Goal: Book appointment/travel/reservation

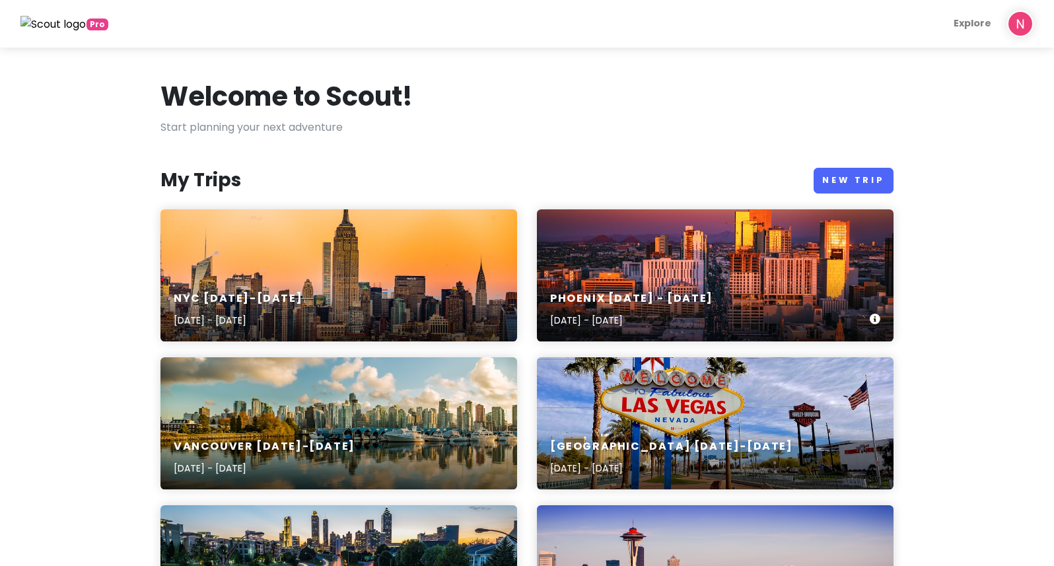
click at [639, 259] on div "Phoenix [DATE] - [DATE] [DATE] - [DATE]" at bounding box center [715, 275] width 357 height 132
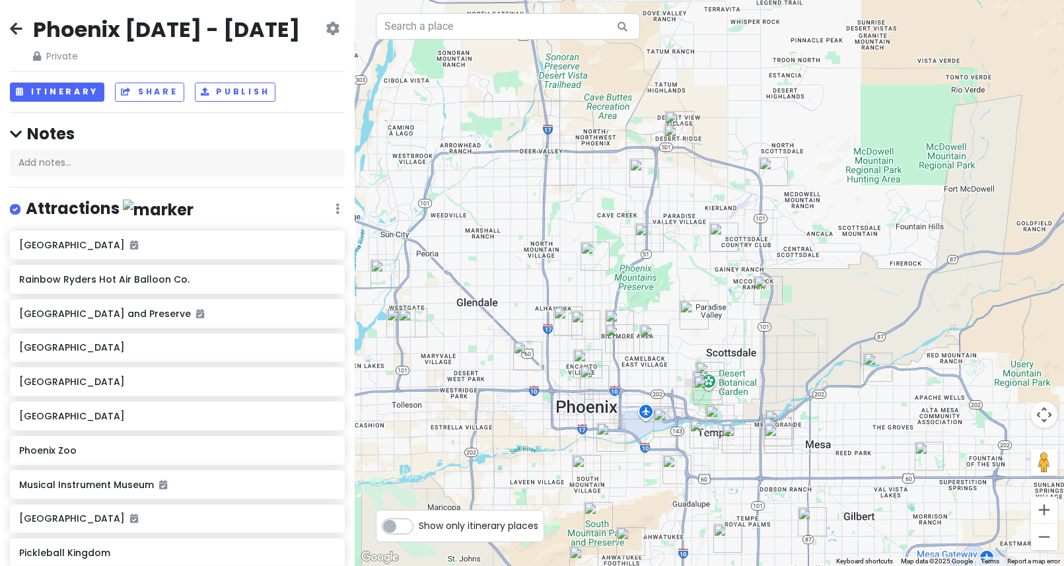
drag, startPoint x: 784, startPoint y: 385, endPoint x: 786, endPoint y: 258, distance: 126.2
click at [786, 258] on div at bounding box center [710, 283] width 710 height 566
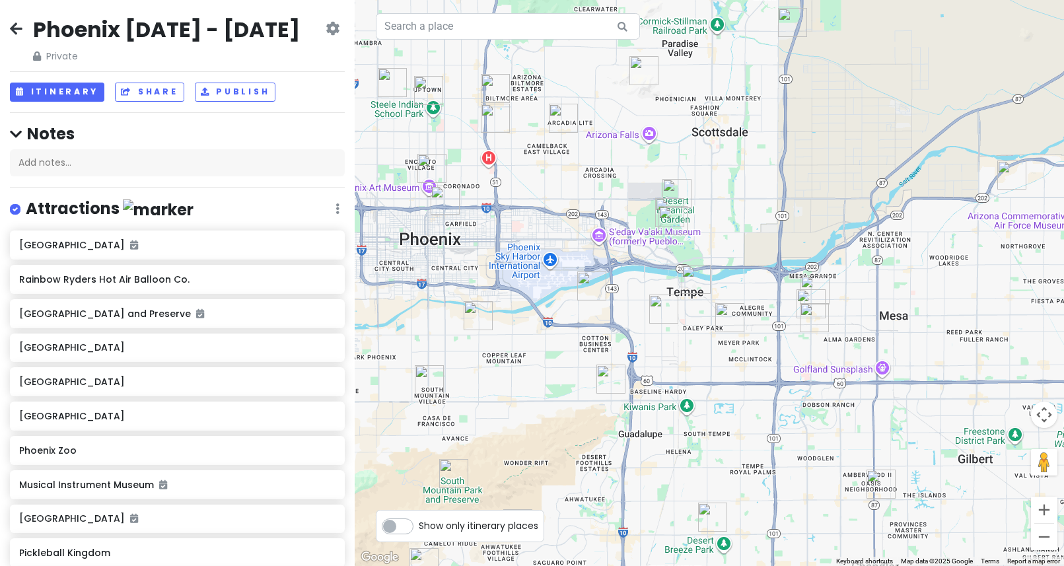
click at [691, 280] on img "Shawarma Factory" at bounding box center [696, 279] width 29 height 29
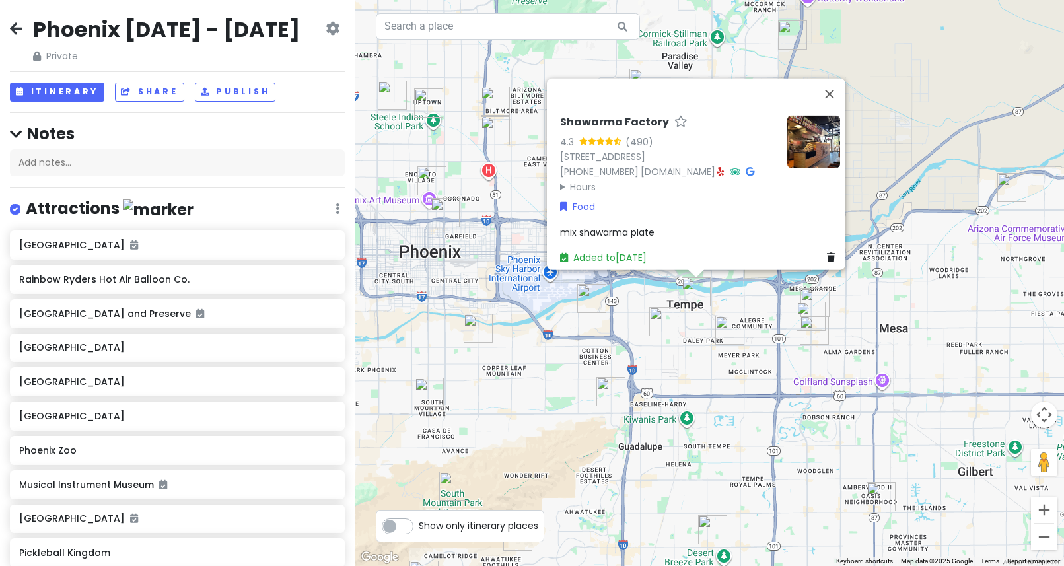
click at [670, 348] on div "Shawarma Factory 4.3 (490) [STREET_ADDRESS] [PHONE_NUMBER] · [DOMAIN_NAME] · Ho…" at bounding box center [710, 283] width 710 height 566
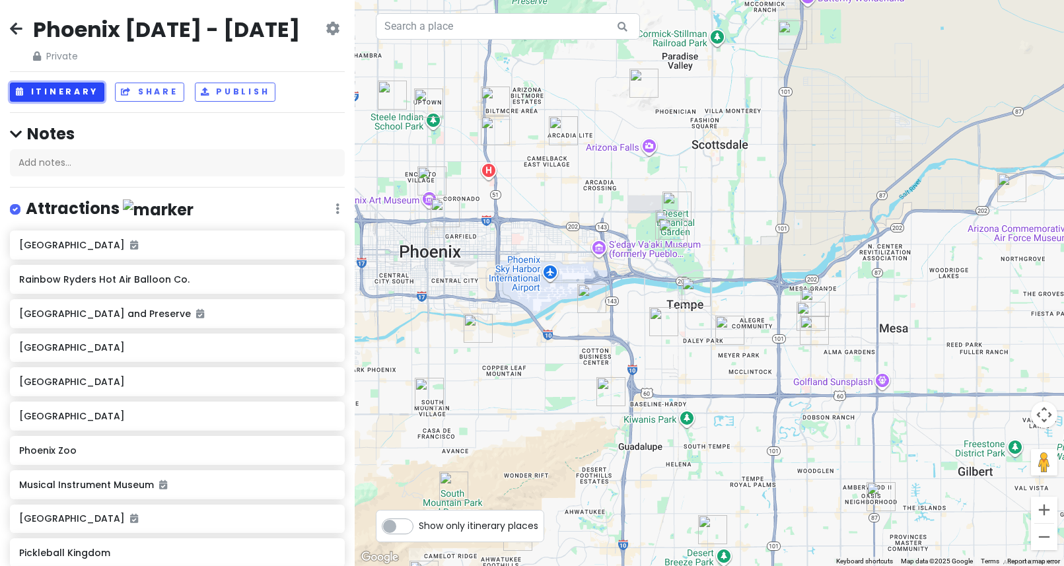
click at [51, 86] on button "Itinerary" at bounding box center [57, 92] width 94 height 19
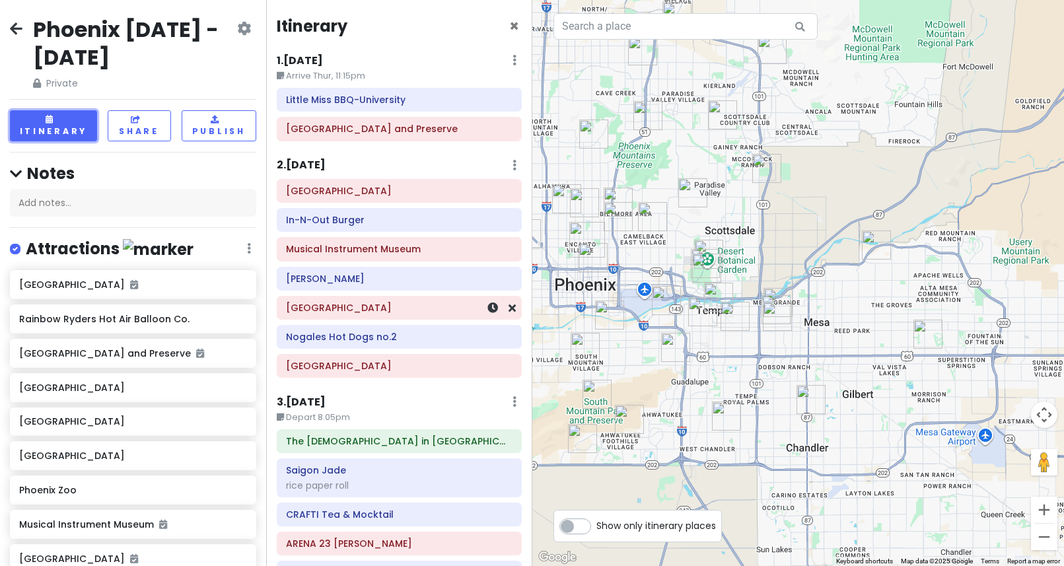
click at [392, 309] on h6 "[GEOGRAPHIC_DATA]" at bounding box center [399, 308] width 227 height 12
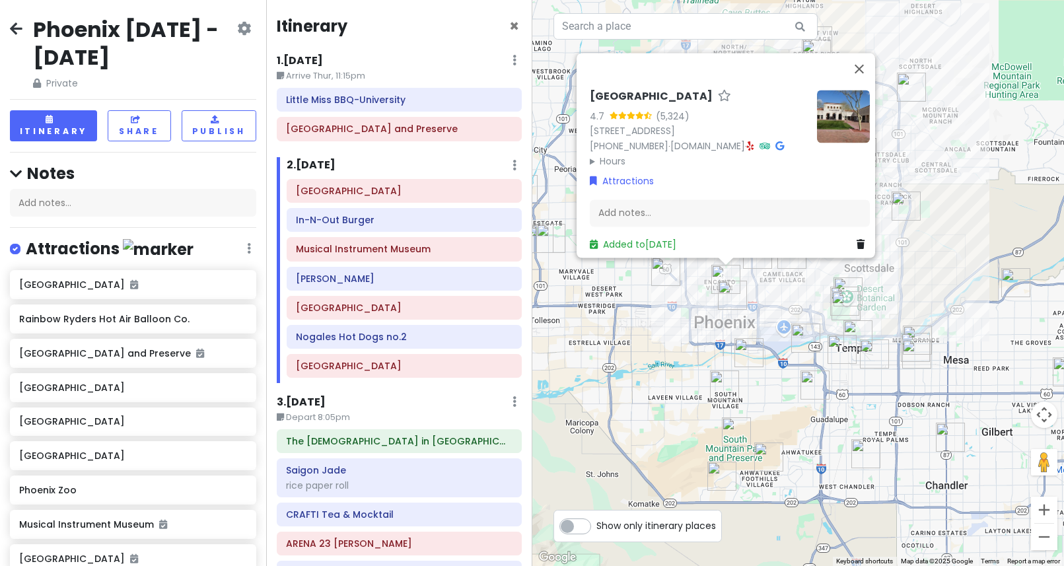
click at [850, 330] on img "Shawarma Factory" at bounding box center [858, 334] width 29 height 29
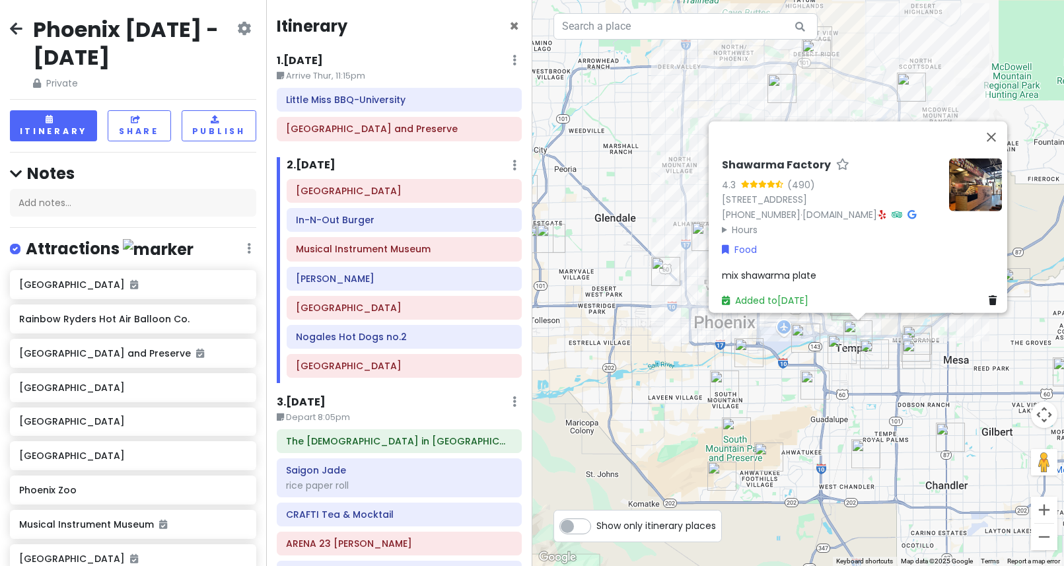
click at [817, 343] on img "Little Miss BBQ-University" at bounding box center [805, 338] width 29 height 29
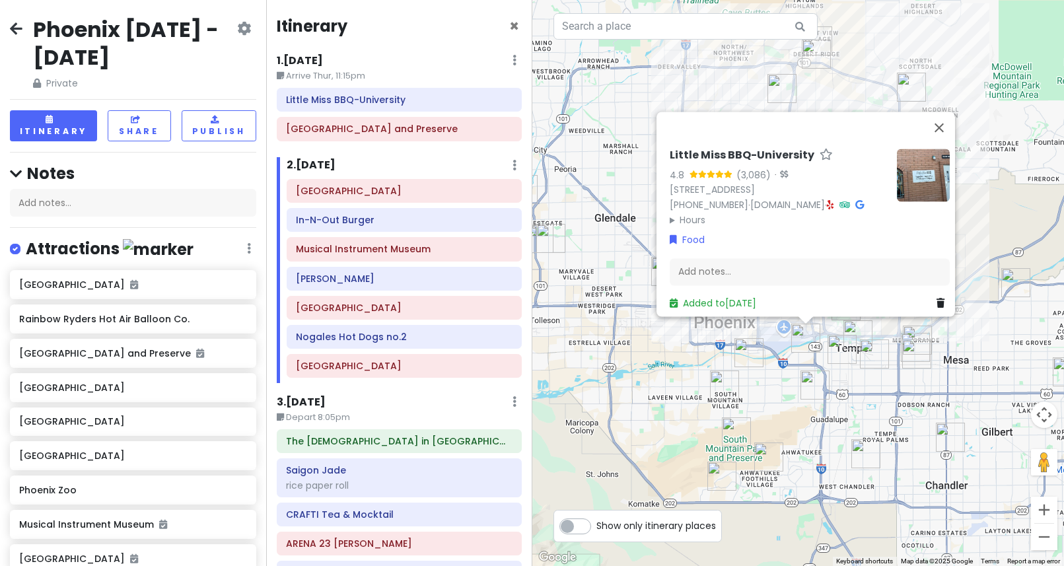
click at [772, 364] on div "Little Miss BBQ-University 4.8 (3,086) · [STREET_ADDRESS] [PHONE_NUMBER] · [DOM…" at bounding box center [798, 283] width 532 height 566
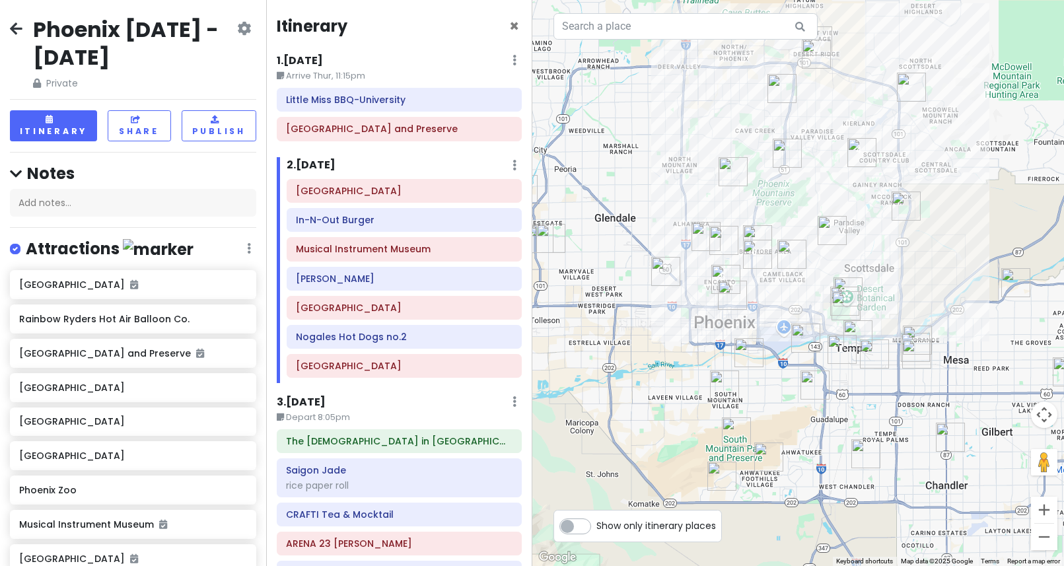
click at [732, 290] on img "Taco Boy's" at bounding box center [732, 295] width 29 height 29
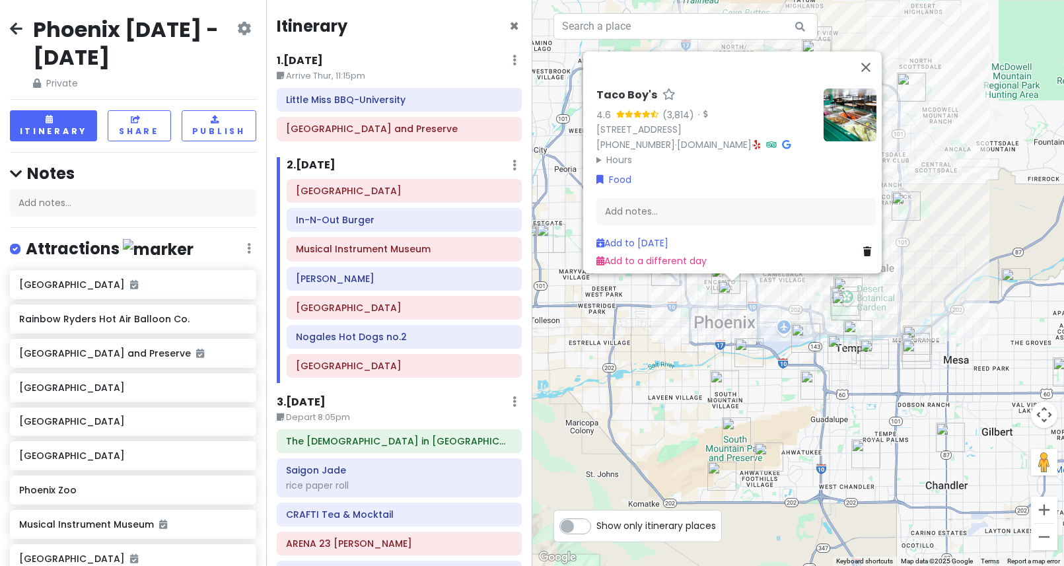
click at [690, 315] on div "Taco Boy's 4.6 (3,814) · [STREET_ADDRESS] [PHONE_NUMBER] · [DOMAIN_NAME] · Hour…" at bounding box center [798, 283] width 532 height 566
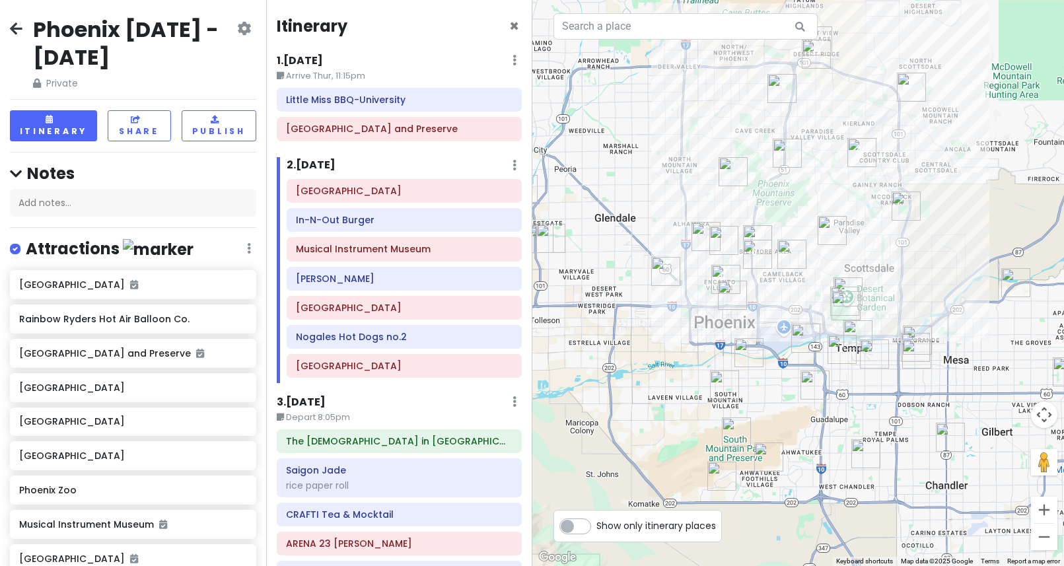
click at [722, 270] on img "Heard Museum" at bounding box center [726, 279] width 29 height 29
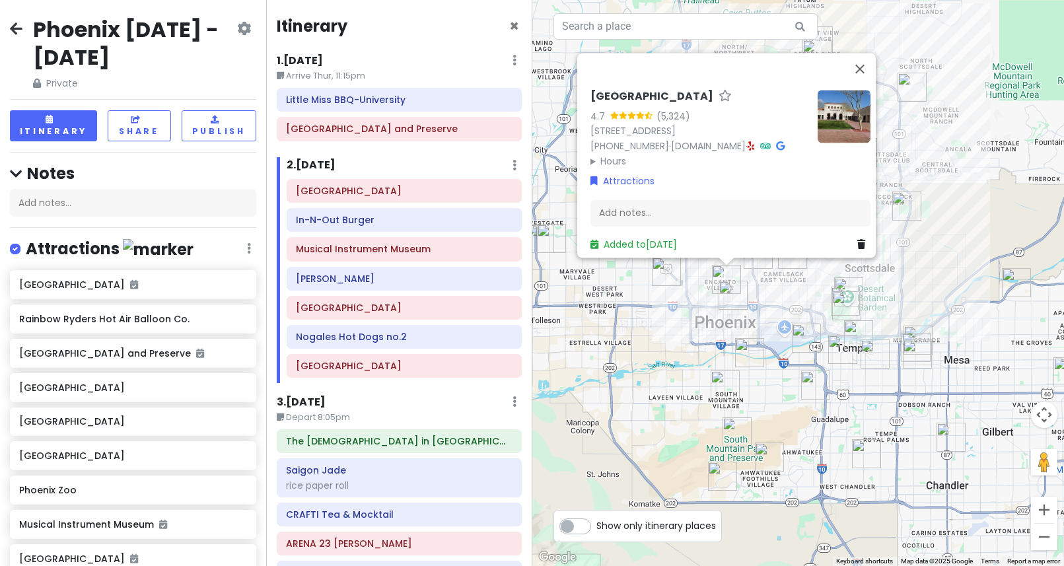
click at [803, 336] on img "Little Miss BBQ-University" at bounding box center [806, 338] width 29 height 29
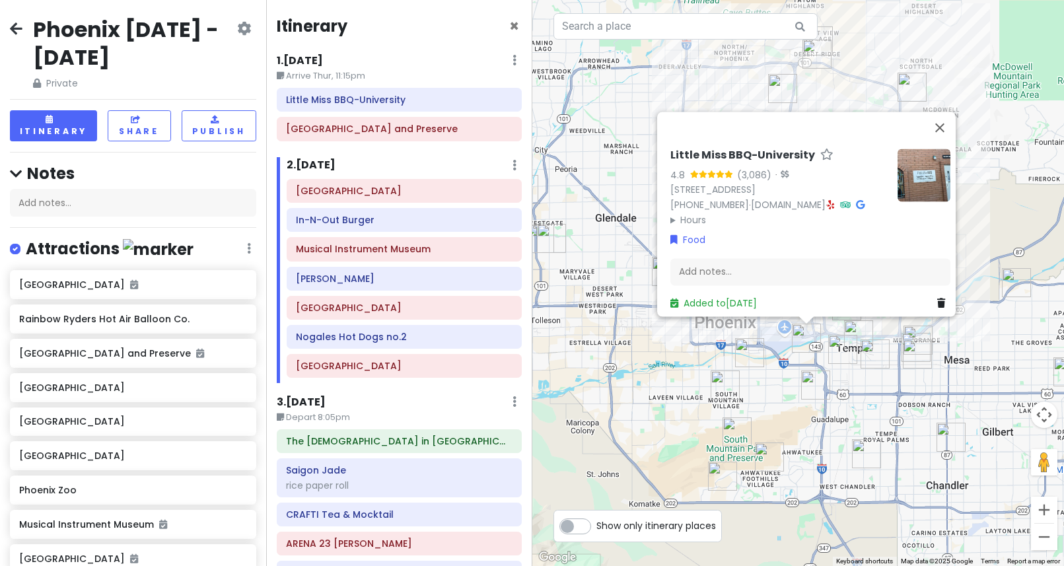
click at [676, 363] on div "Little Miss BBQ-University 4.8 (3,086) · [STREET_ADDRESS] [PHONE_NUMBER] · [DOM…" at bounding box center [798, 283] width 532 height 566
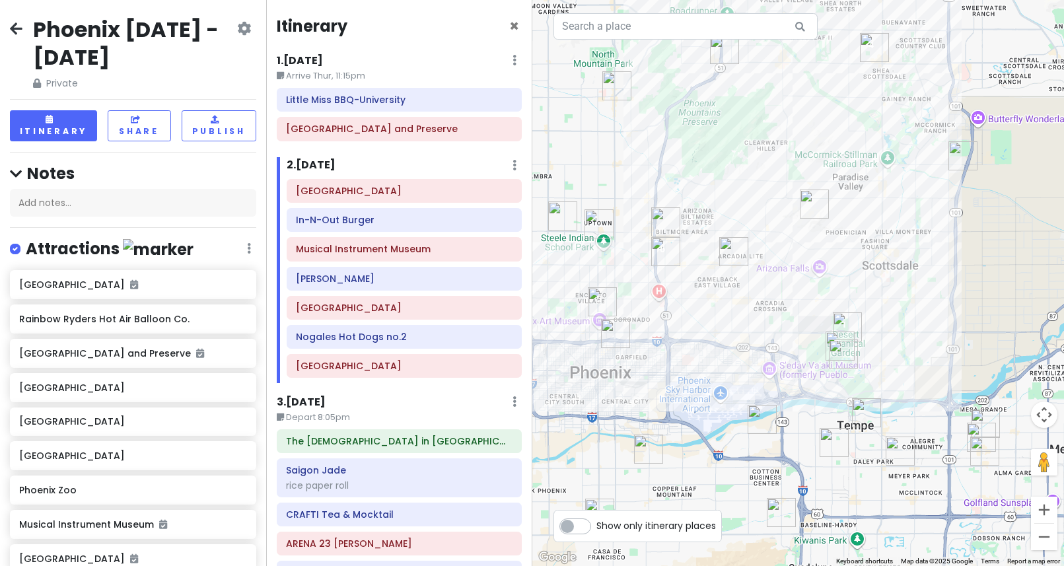
click at [764, 409] on img "Little Miss BBQ-University" at bounding box center [762, 419] width 29 height 29
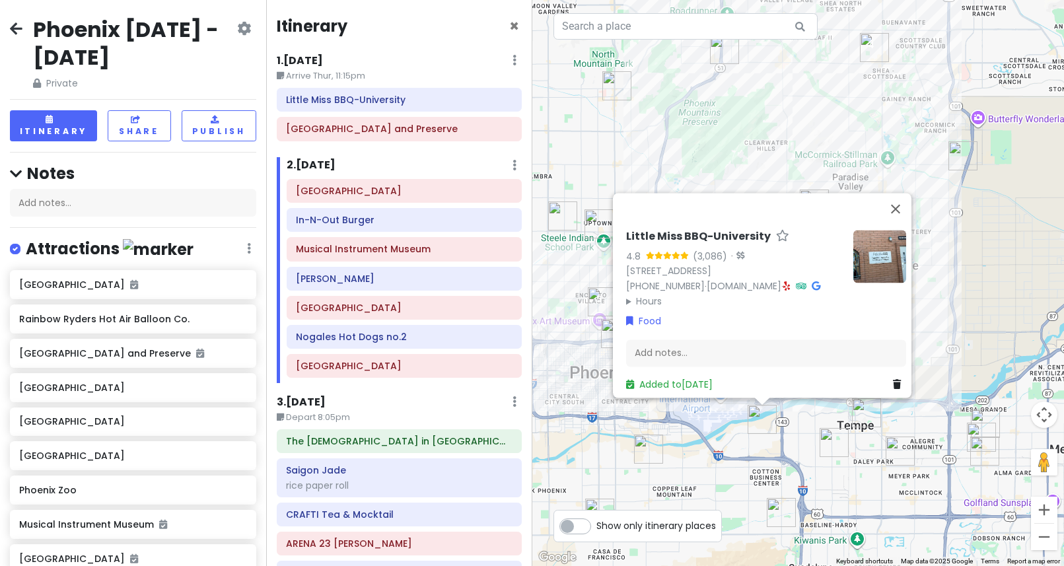
click at [806, 429] on div "Little Miss BBQ-University 4.8 (3,086) · [STREET_ADDRESS] [PHONE_NUMBER] · [DOM…" at bounding box center [798, 283] width 532 height 566
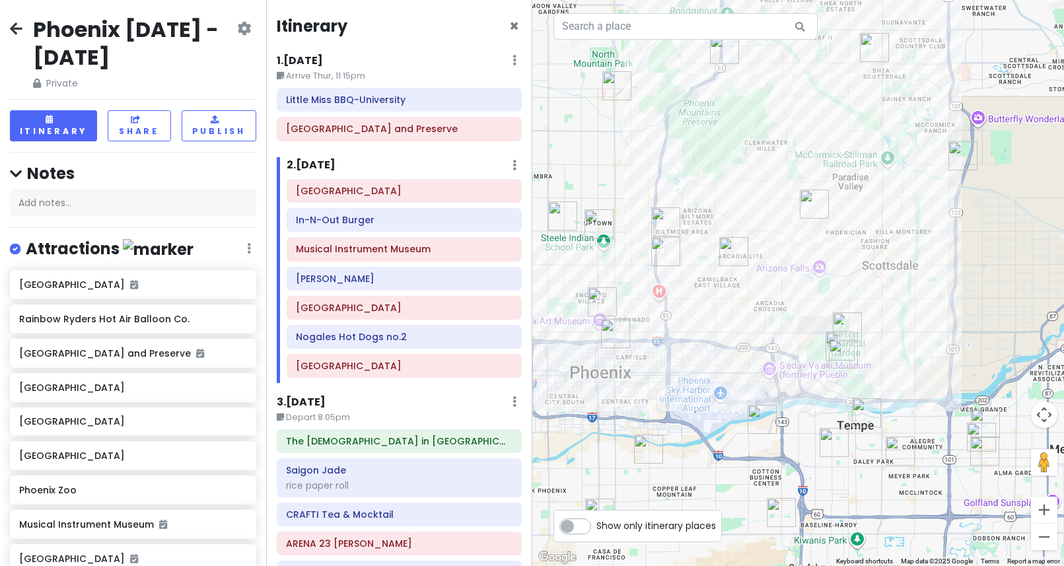
click at [606, 296] on img "Heard Museum" at bounding box center [602, 301] width 29 height 29
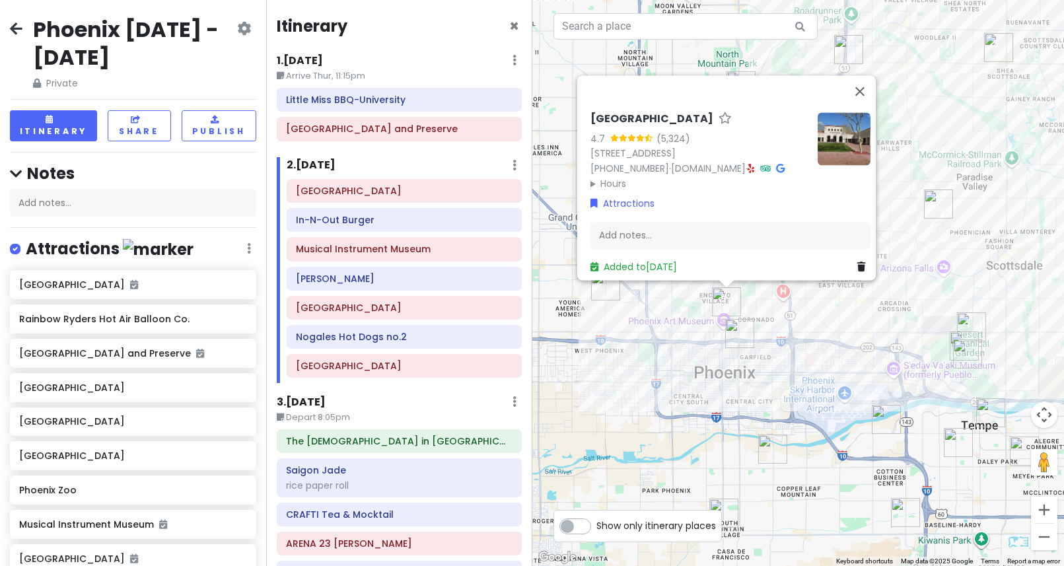
click at [780, 338] on div "[GEOGRAPHIC_DATA] 4.7 (5,324) [STREET_ADDRESS] [PHONE_NUMBER] · [DOMAIN_NAME] ·…" at bounding box center [798, 283] width 532 height 566
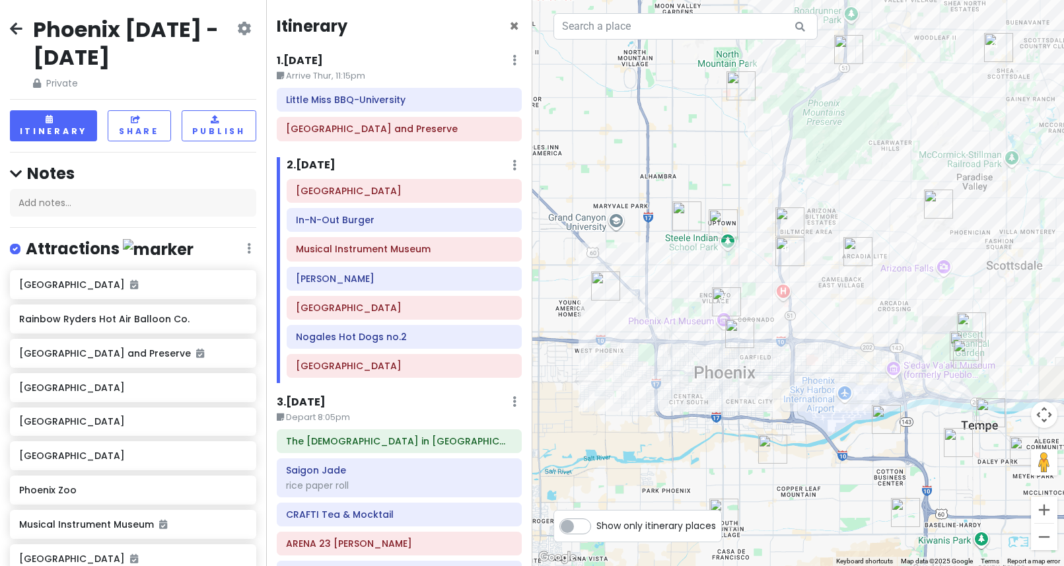
click at [767, 445] on img "Cocina Madrigal Tacos + Tequila" at bounding box center [772, 449] width 29 height 29
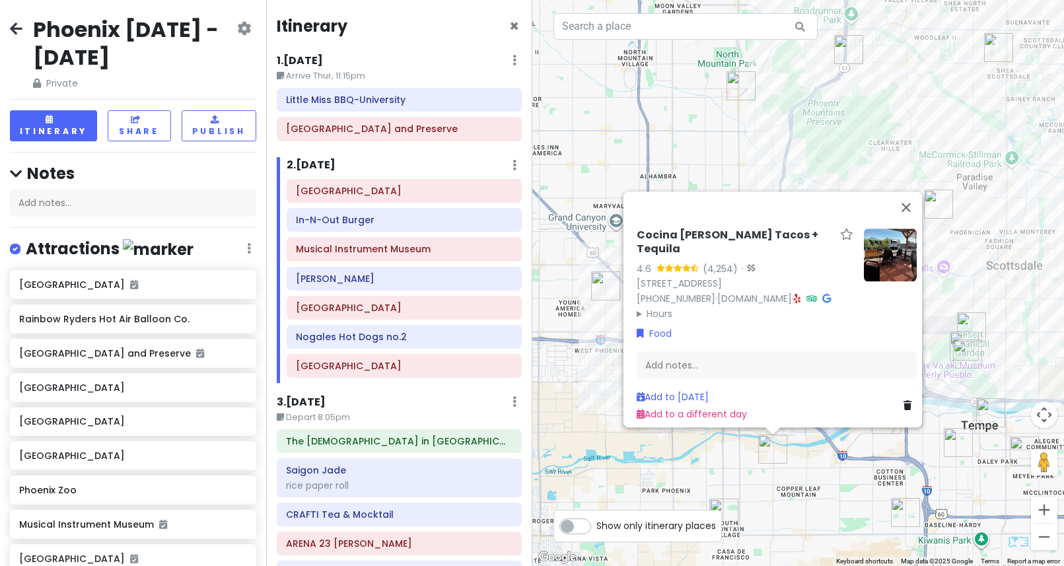
click at [842, 482] on div "Cocina [PERSON_NAME] Tacos + Tequila 4.6 (4,254) · [STREET_ADDRESS] [PHONE_NUMB…" at bounding box center [798, 283] width 532 height 566
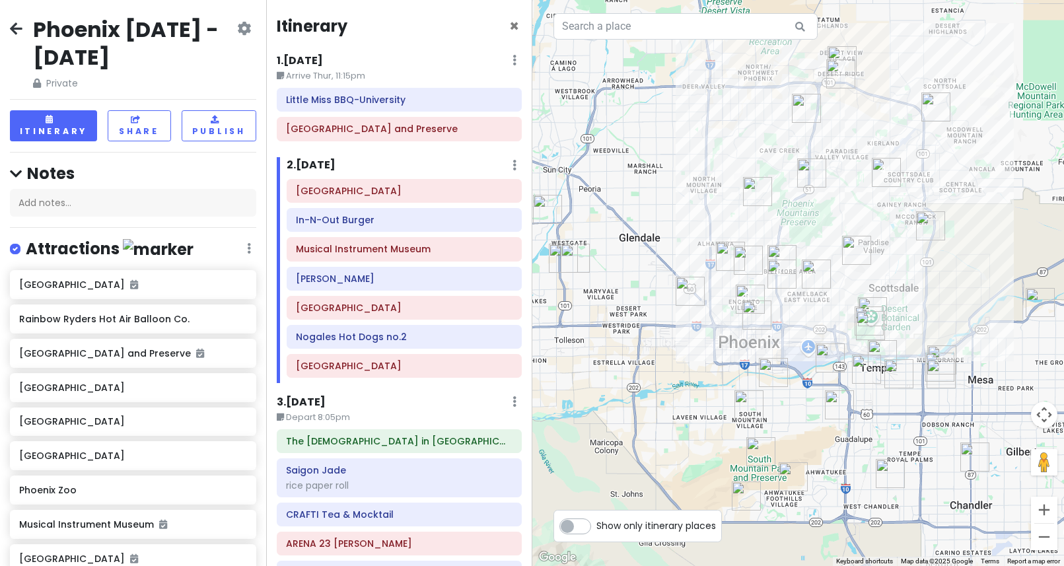
drag, startPoint x: 788, startPoint y: 457, endPoint x: 788, endPoint y: 372, distance: 84.6
click at [788, 372] on div at bounding box center [798, 283] width 532 height 566
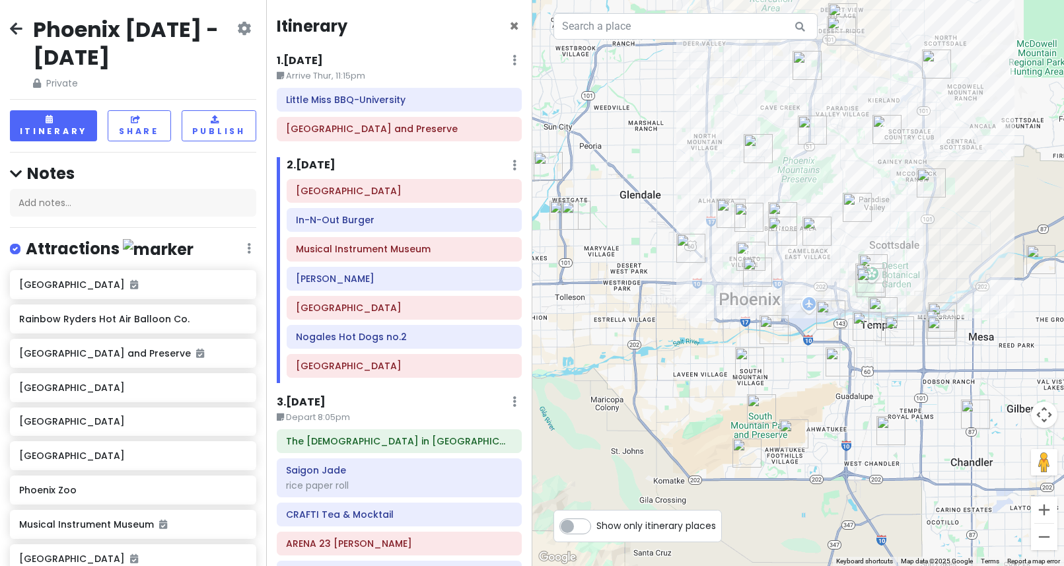
click at [795, 430] on img "14052 S 24th Way" at bounding box center [794, 434] width 29 height 29
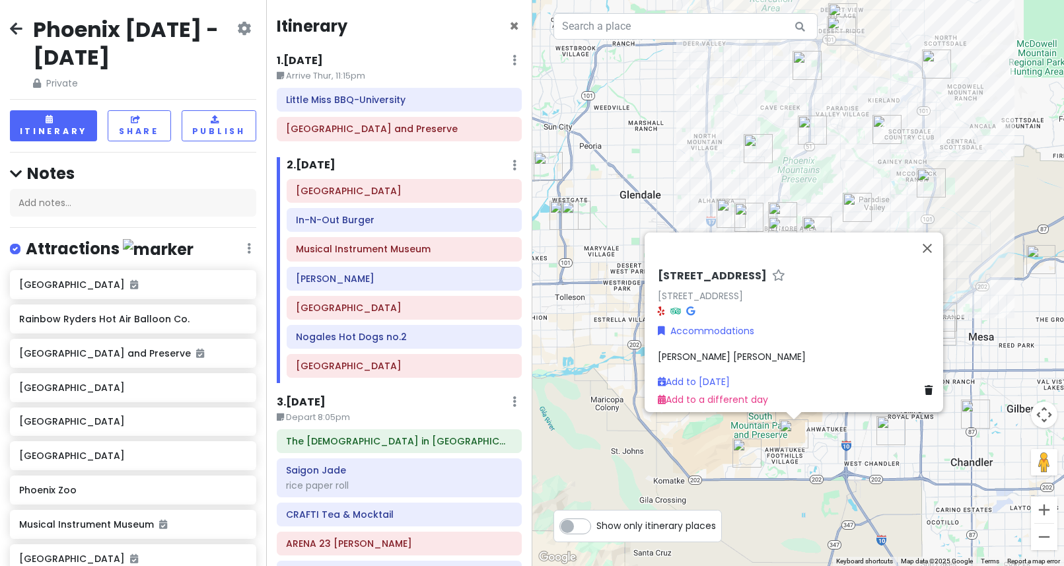
click at [747, 449] on img "16001 S 1st St" at bounding box center [747, 453] width 29 height 29
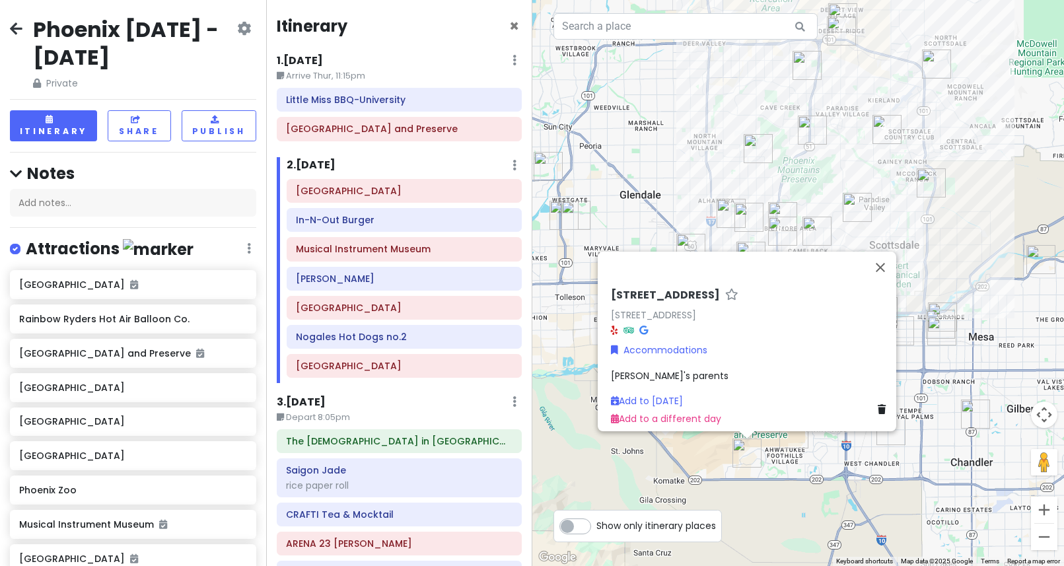
click at [844, 462] on div "[STREET_ADDRESS] Accommodations [PERSON_NAME]'s parents Add to [DATE] Add to a …" at bounding box center [798, 283] width 532 height 566
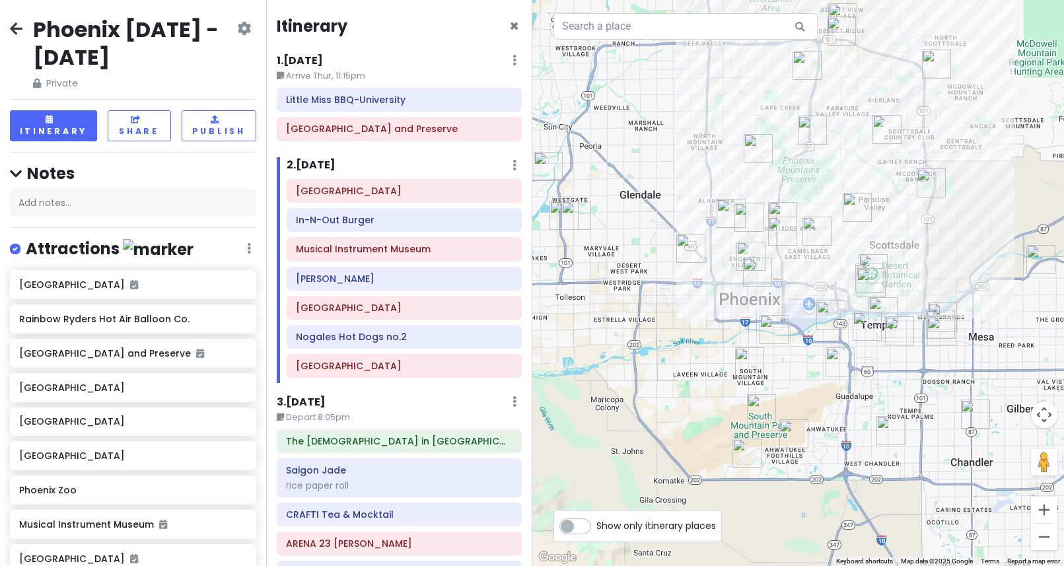
click at [895, 432] on img "Pickleball Kingdom" at bounding box center [891, 430] width 29 height 29
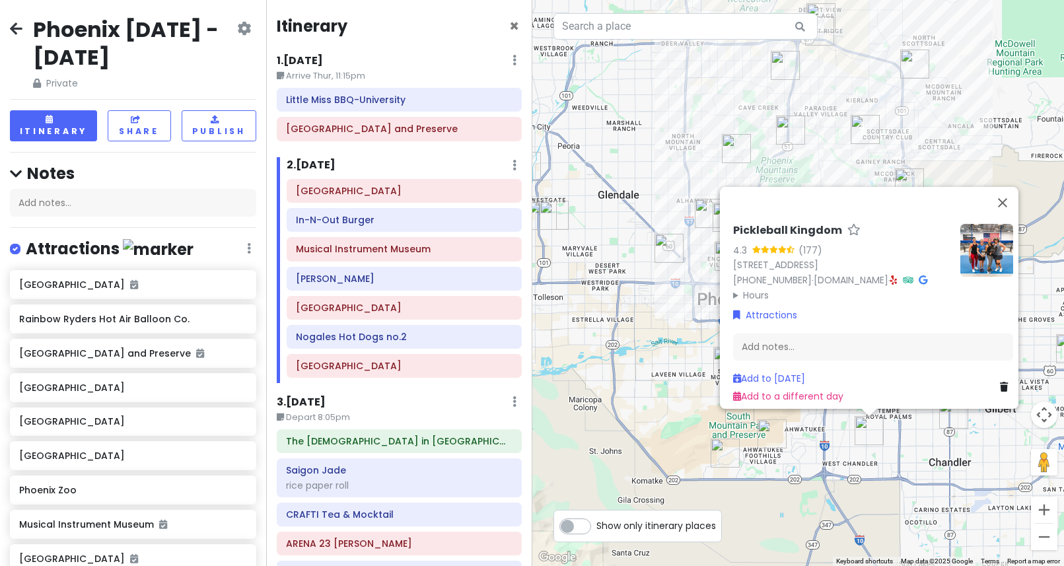
click at [830, 457] on div "Pickleball Kingdom 4.3 (177) [STREET_ADDRESS][PERSON_NAME] [PHONE_NUMBER] · [DO…" at bounding box center [798, 283] width 532 height 566
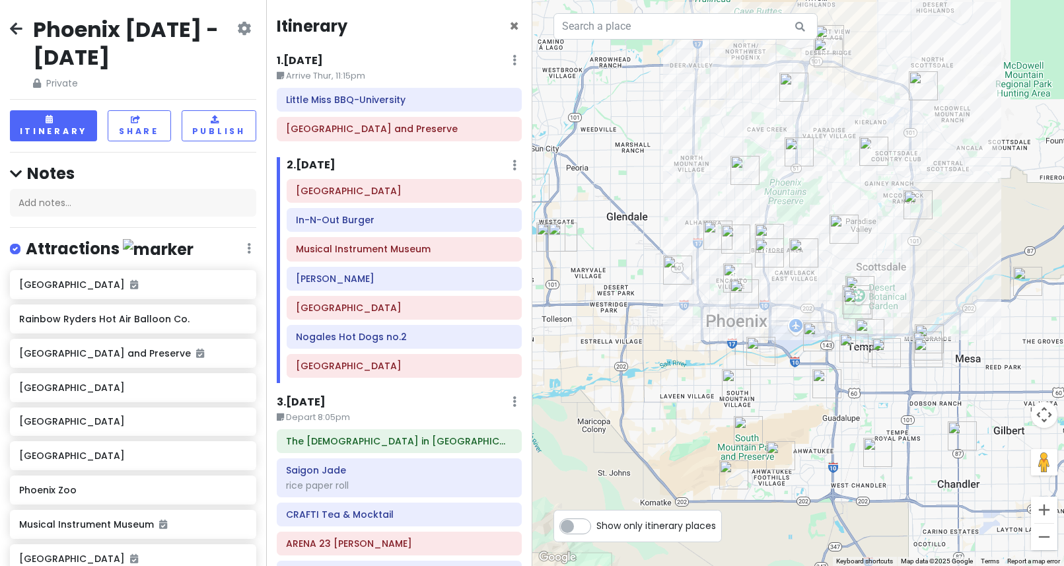
drag, startPoint x: 754, startPoint y: 381, endPoint x: 783, endPoint y: 440, distance: 65.3
click at [783, 440] on div at bounding box center [798, 283] width 532 height 566
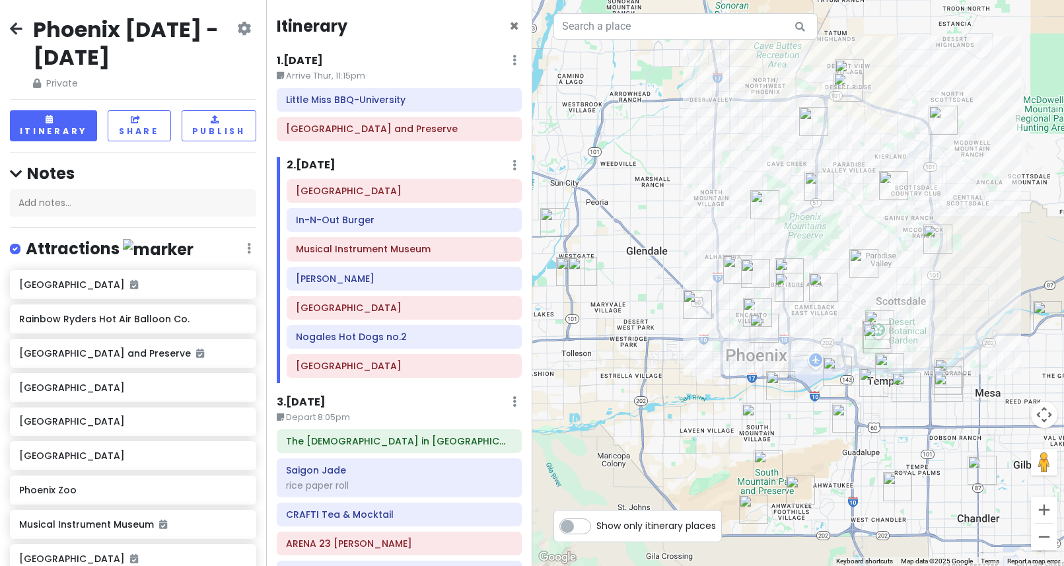
click at [837, 423] on img "Chubby's Tacos" at bounding box center [846, 418] width 29 height 29
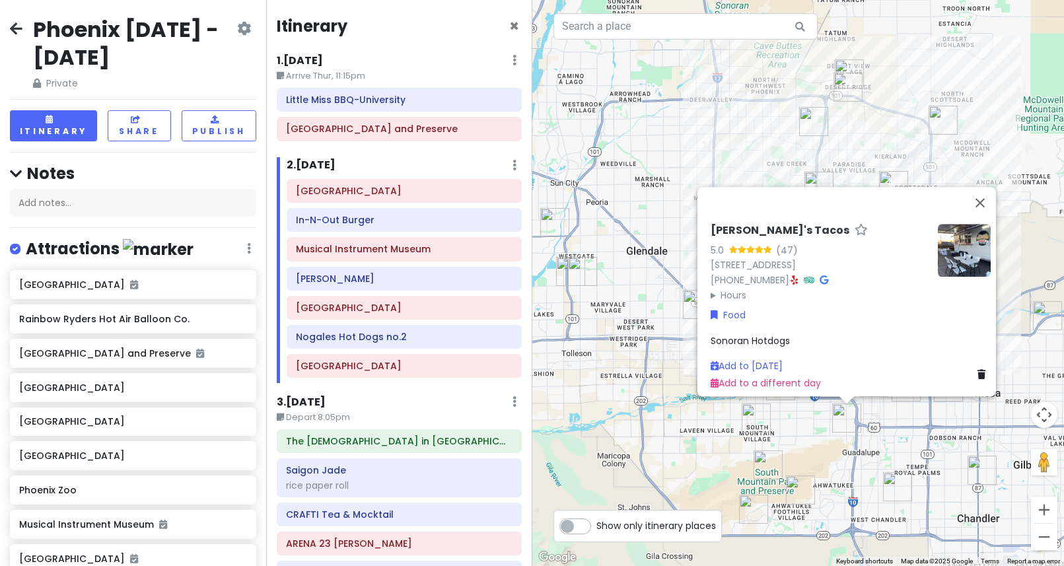
click at [753, 417] on img "Poncho's Mexican Food and Cantina" at bounding box center [756, 418] width 29 height 29
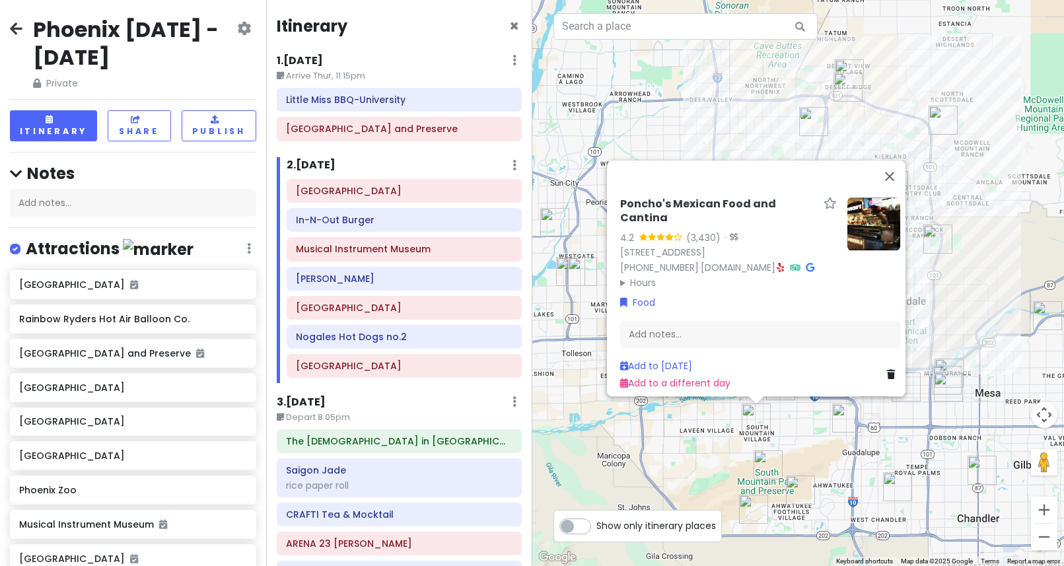
click at [789, 425] on div "Poncho's Mexican Food and Cantina 4.2 (3,430) · [STREET_ADDRESS] [PHONE_NUMBER]…" at bounding box center [798, 283] width 532 height 566
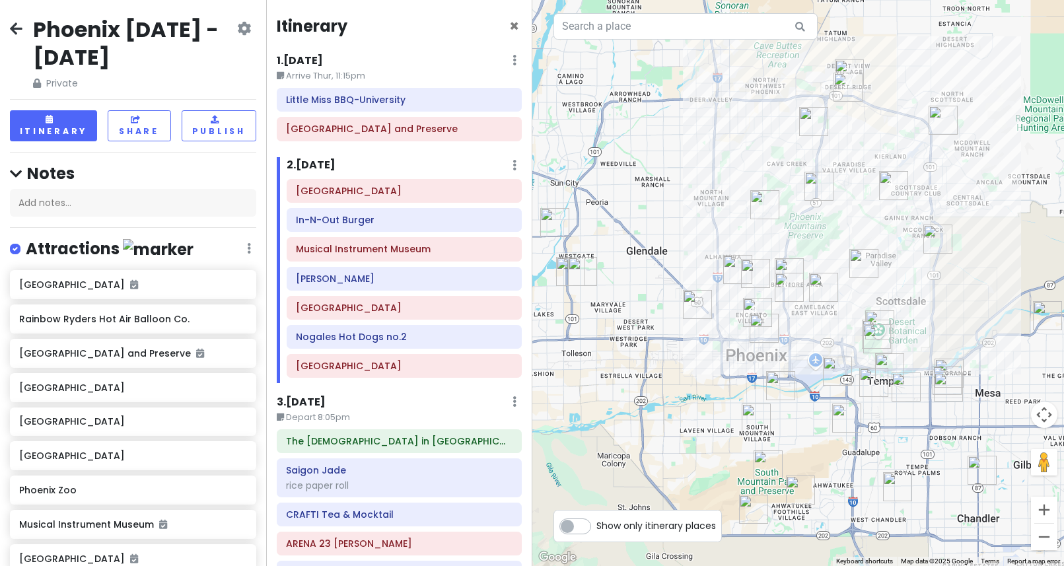
click at [786, 391] on img "Cocina Madrigal Tacos + Tequila" at bounding box center [780, 385] width 29 height 29
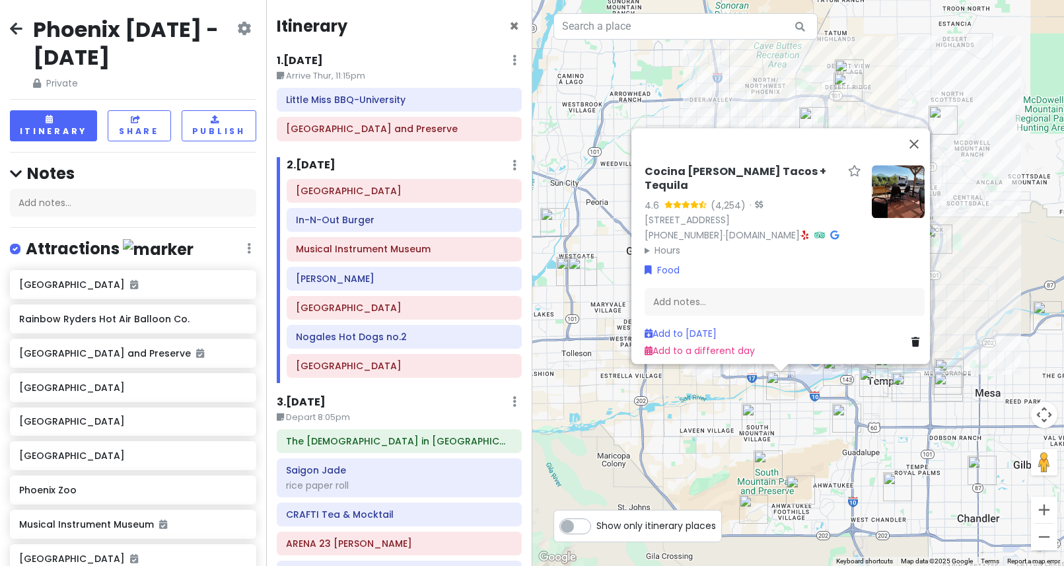
click at [751, 426] on img "Poncho's Mexican Food and Cantina" at bounding box center [756, 418] width 29 height 29
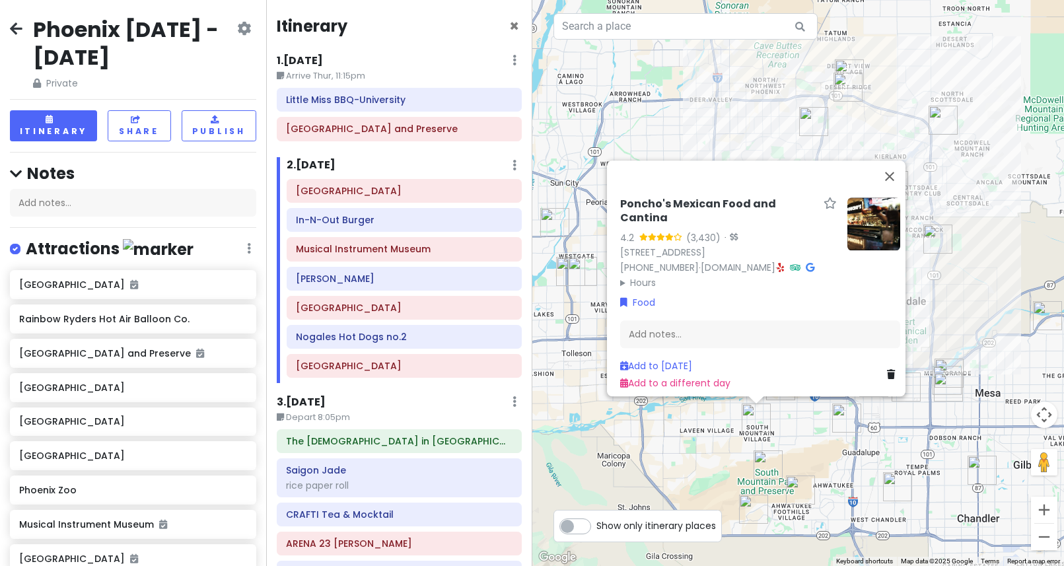
click at [716, 440] on div "Poncho's Mexican Food and Cantina 4.2 (3,430) · [STREET_ADDRESS] [PHONE_NUMBER]…" at bounding box center [798, 283] width 532 height 566
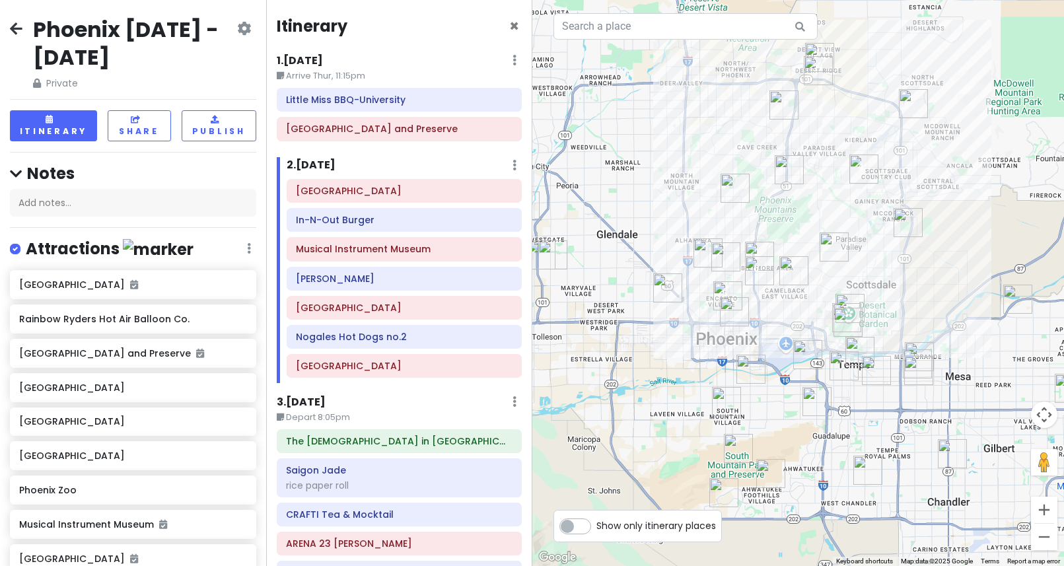
drag, startPoint x: 771, startPoint y: 127, endPoint x: 738, endPoint y: 104, distance: 40.3
click at [738, 104] on div at bounding box center [798, 283] width 532 height 566
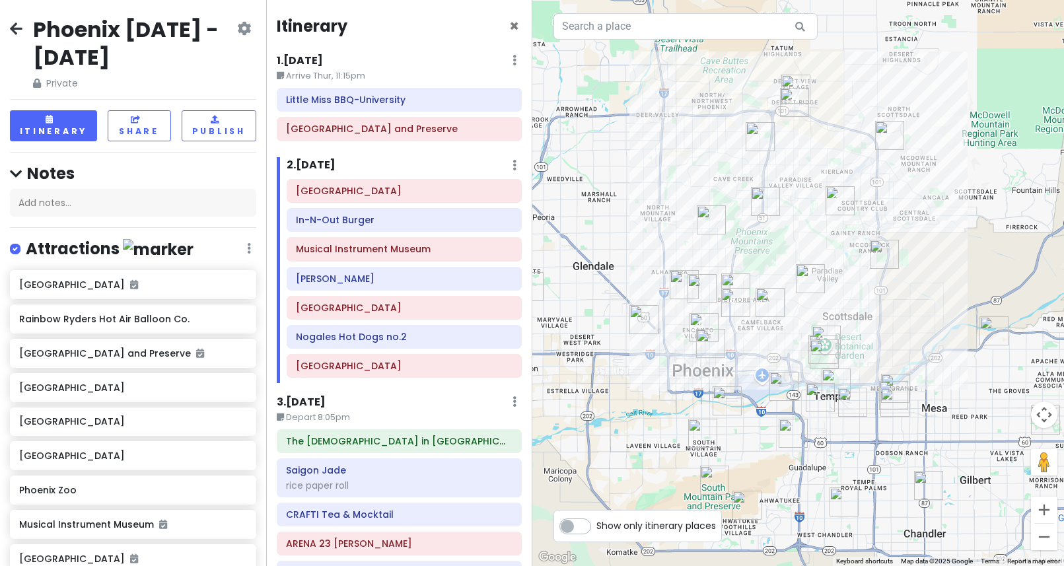
drag, startPoint x: 738, startPoint y: 103, endPoint x: 719, endPoint y: 168, distance: 67.5
click at [719, 168] on div at bounding box center [798, 283] width 532 height 566
